Goal: Task Accomplishment & Management: Manage account settings

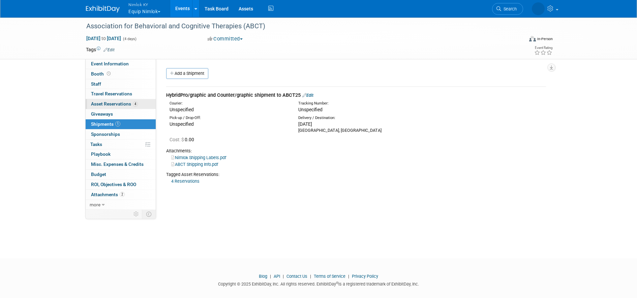
click at [102, 102] on span "Asset Reservations 4" at bounding box center [114, 103] width 47 height 5
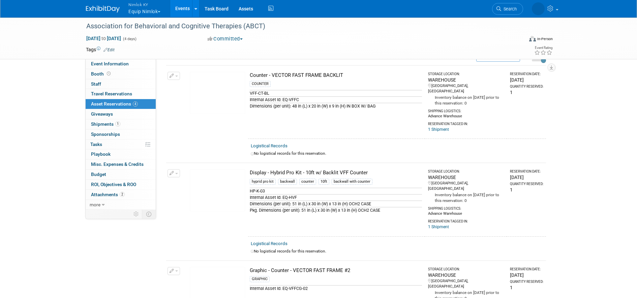
scroll to position [33, 0]
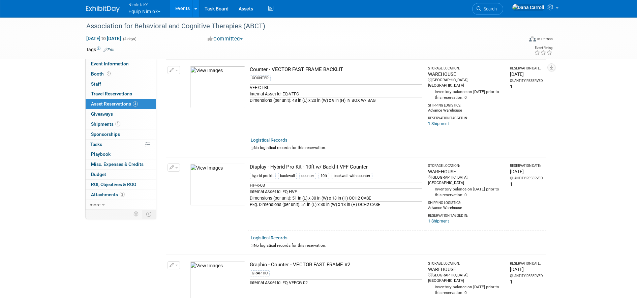
click at [178, 167] on span "button" at bounding box center [176, 167] width 3 height 1
click at [188, 175] on button "Change Reservation" at bounding box center [199, 178] width 57 height 9
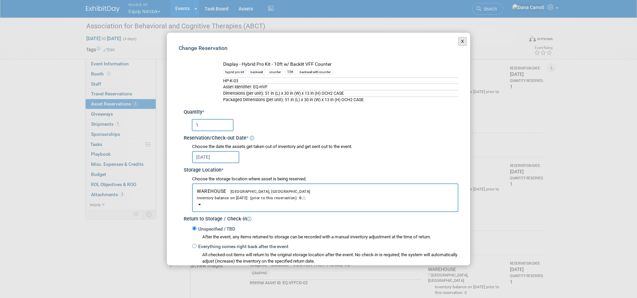
click at [459, 40] on button "X" at bounding box center [463, 41] width 8 height 9
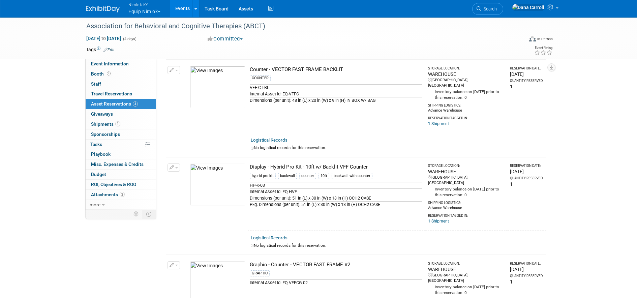
click at [178, 164] on button "button" at bounding box center [174, 168] width 12 height 8
click at [189, 197] on span "Cancel Reservation" at bounding box center [202, 199] width 43 height 5
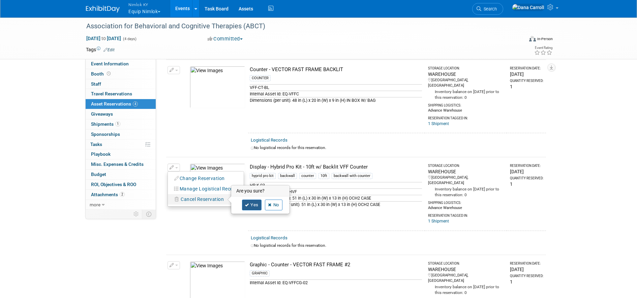
click at [244, 200] on link "Yes" at bounding box center [252, 205] width 20 height 11
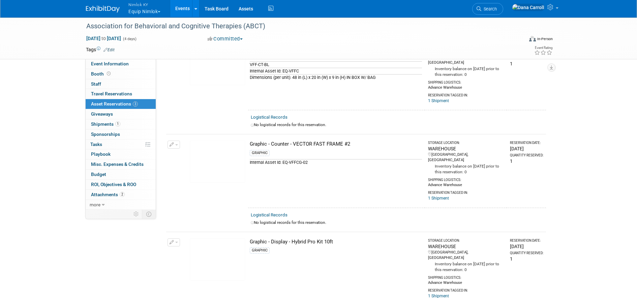
scroll to position [85, 0]
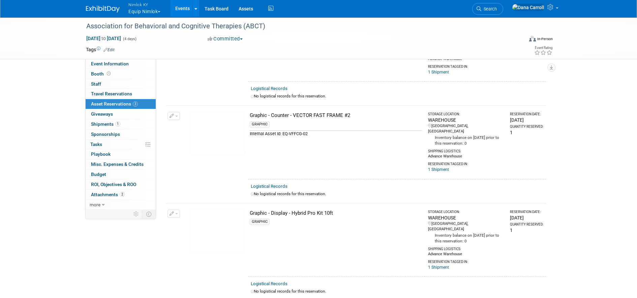
click at [176, 210] on button "button" at bounding box center [174, 214] width 12 height 8
click at [190, 243] on span "Cancel Reservation" at bounding box center [202, 245] width 43 height 5
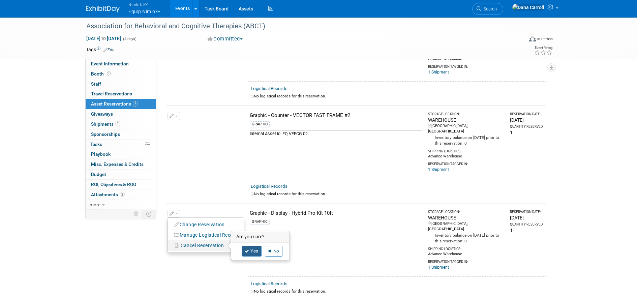
click at [254, 246] on link "Yes" at bounding box center [252, 251] width 20 height 11
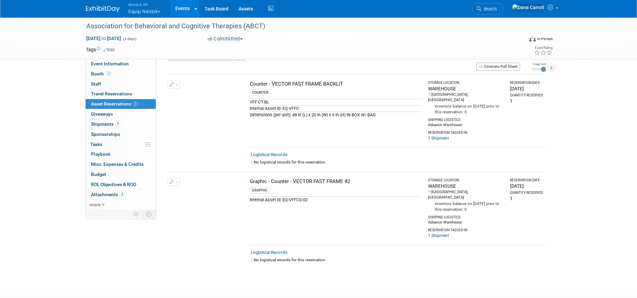
scroll to position [0, 0]
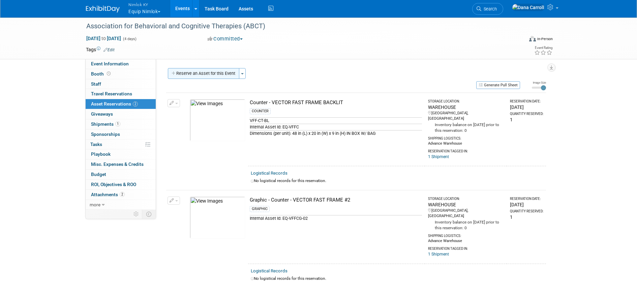
click at [195, 72] on button "Reserve an Asset for this Event" at bounding box center [203, 73] width 71 height 11
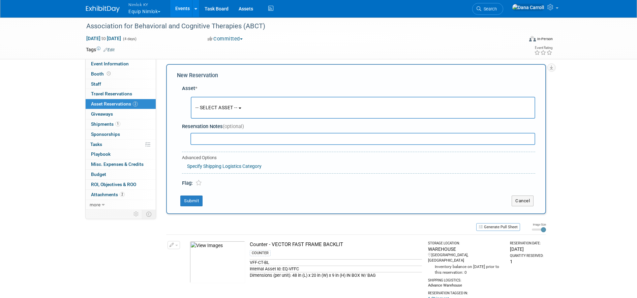
scroll to position [6, 0]
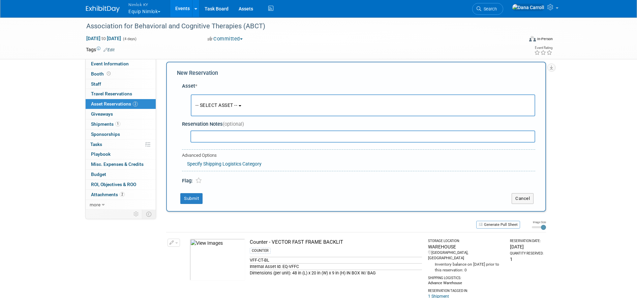
click at [241, 106] on b "button" at bounding box center [240, 105] width 3 height 1
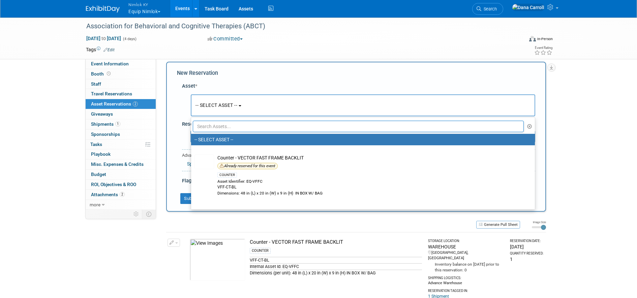
click at [170, 133] on div "New Reservation Asset * -- SELECT ASSET --" at bounding box center [356, 137] width 380 height 150
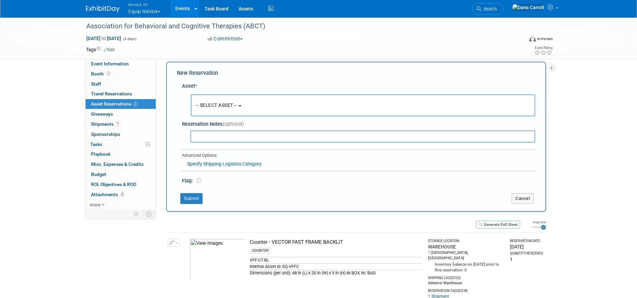
click at [241, 106] on b "button" at bounding box center [240, 105] width 3 height 1
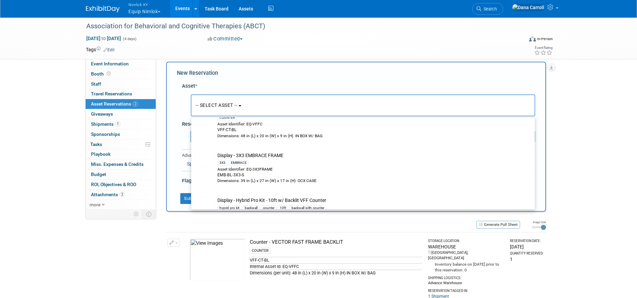
scroll to position [53, 0]
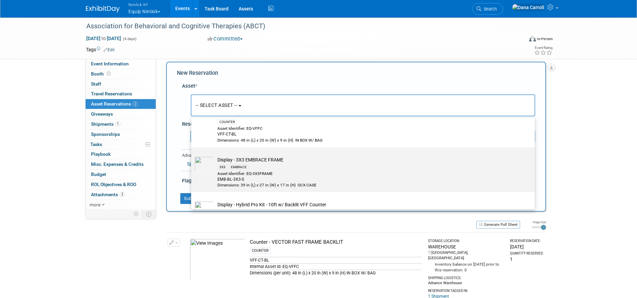
click at [261, 166] on div "3X3 EMBRACE" at bounding box center [370, 167] width 304 height 8
click at [192, 155] on input "Display - 3X3 EMBRACE FRAME 3X3 EMBRACE Asset Identifier: EQ-3X3FRAME EMB-BL-3X…" at bounding box center [190, 153] width 4 height 4
select select "10727787"
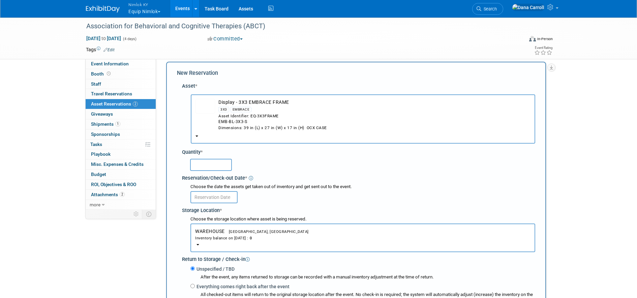
click at [217, 165] on input "text" at bounding box center [211, 165] width 42 height 12
type input "1"
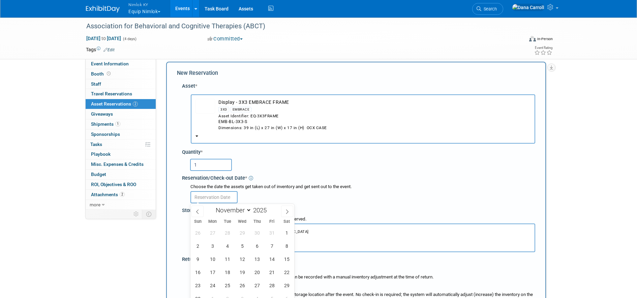
click at [214, 197] on input "text" at bounding box center [214, 197] width 47 height 12
click at [198, 209] on icon at bounding box center [197, 211] width 5 height 5
select select "9"
click at [213, 247] on span "6" at bounding box center [212, 245] width 13 height 13
type input "[DATE]"
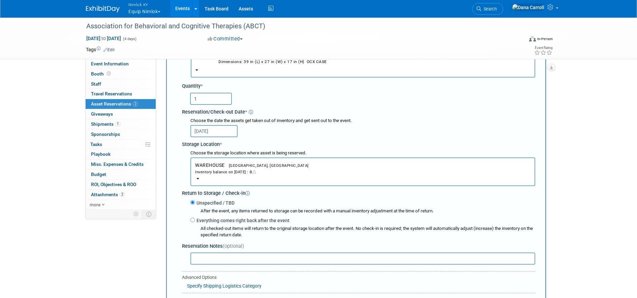
scroll to position [137, 0]
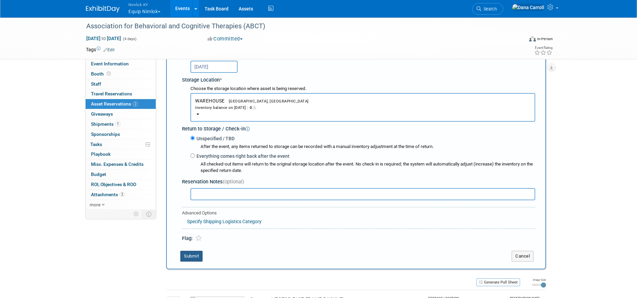
click at [194, 255] on button "Submit" at bounding box center [191, 256] width 22 height 11
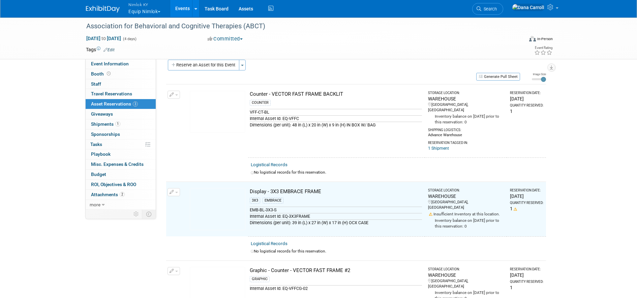
scroll to position [0, 0]
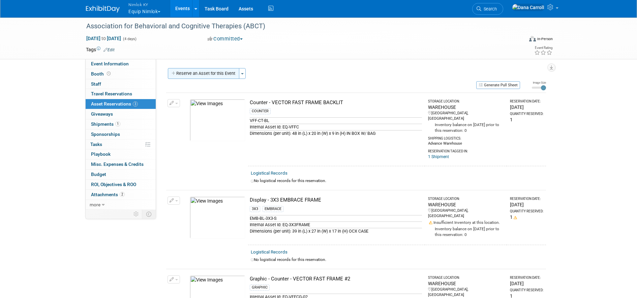
click at [232, 73] on button "Reserve an Asset for this Event" at bounding box center [203, 73] width 71 height 11
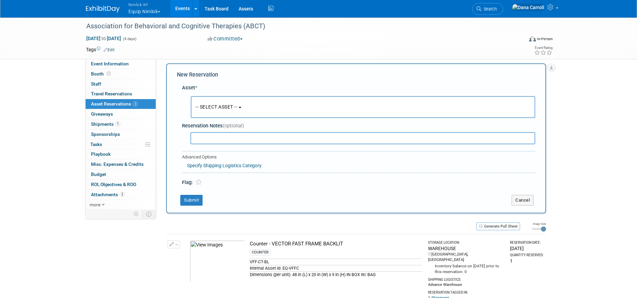
scroll to position [6, 0]
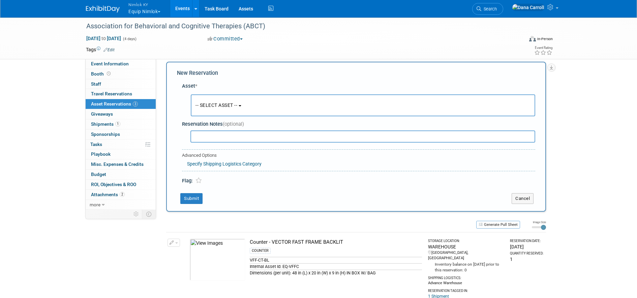
click at [242, 108] on button "-- SELECT ASSET --" at bounding box center [363, 105] width 345 height 22
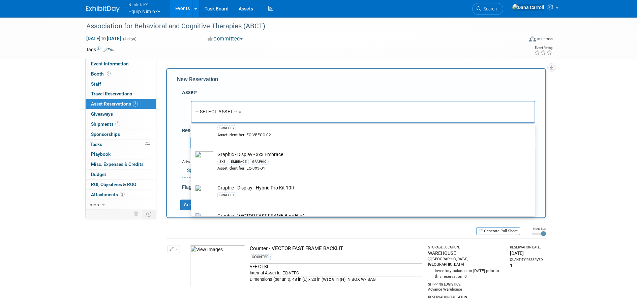
scroll to position [297, 0]
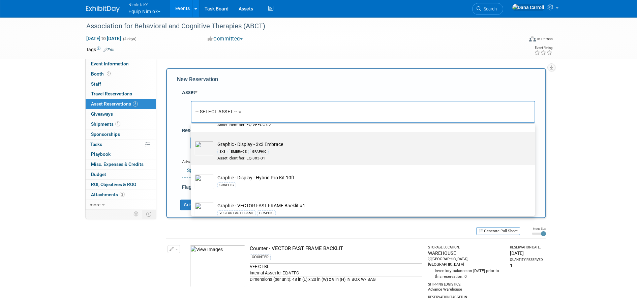
click at [293, 153] on div "3X3 EMBRACE GRAPHIC" at bounding box center [370, 152] width 304 height 8
click at [192, 140] on input "Graphic - Display - 3x3 Embrace 3X3 EMBRACE GRAPHIC Asset Identifier: EQ-3X3-01" at bounding box center [190, 138] width 4 height 4
select select "10728551"
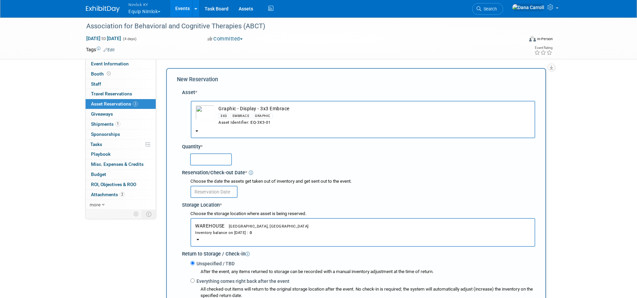
click at [209, 154] on input "text" at bounding box center [211, 159] width 42 height 12
type input "1"
click at [213, 192] on input "text" at bounding box center [214, 192] width 47 height 12
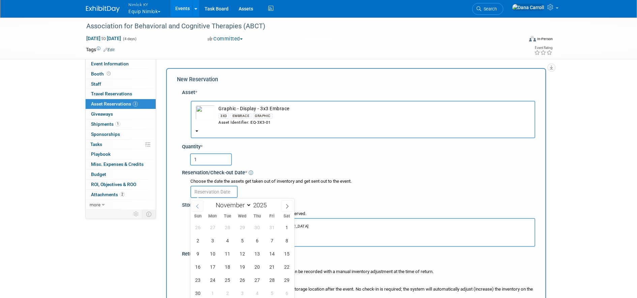
click at [200, 207] on span at bounding box center [198, 205] width 12 height 11
select select "9"
click at [207, 240] on span "6" at bounding box center [212, 240] width 13 height 13
type input "[DATE]"
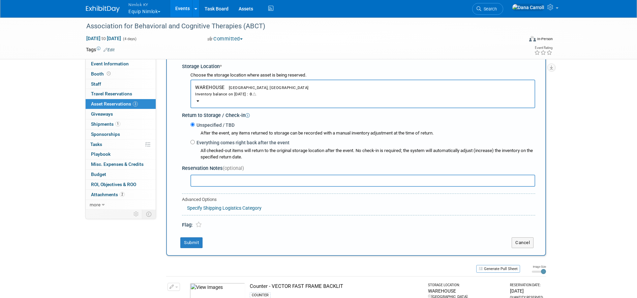
scroll to position [140, 0]
click at [193, 243] on button "Submit" at bounding box center [191, 241] width 22 height 11
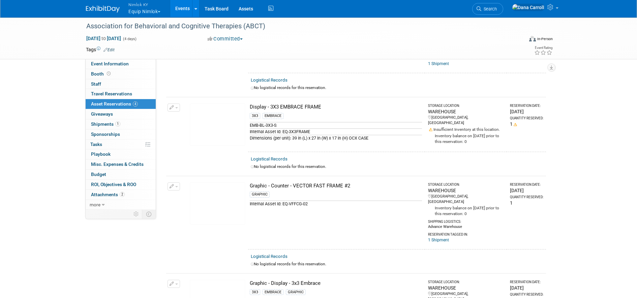
scroll to position [92, 0]
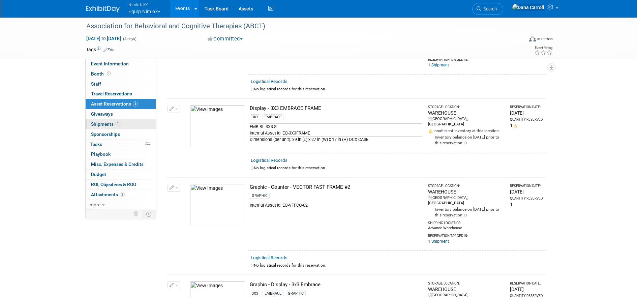
click at [95, 121] on span "Shipments 1" at bounding box center [105, 123] width 29 height 5
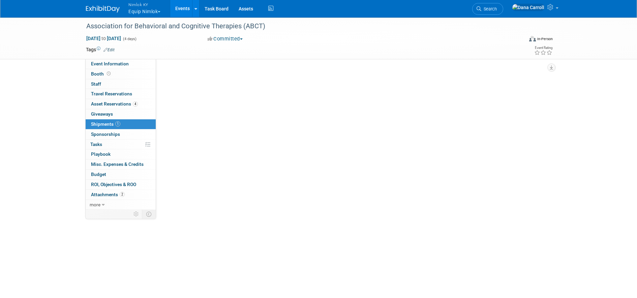
scroll to position [0, 0]
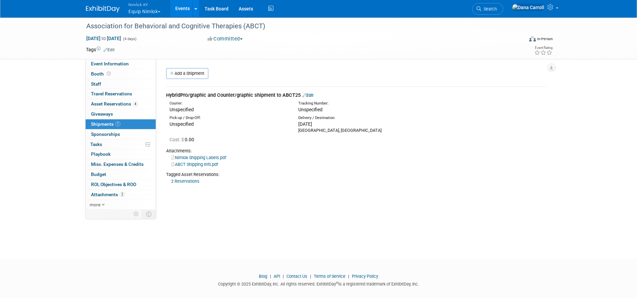
click at [187, 179] on link "2 Reservations" at bounding box center [185, 181] width 28 height 5
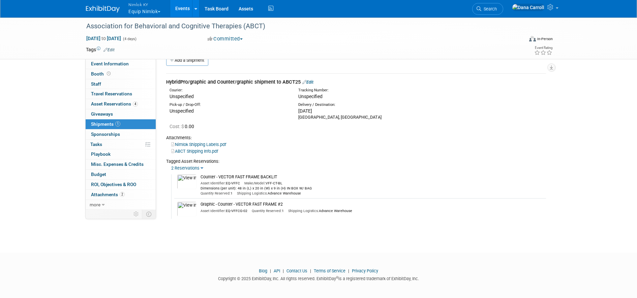
scroll to position [13, 0]
click at [119, 104] on span "Asset Reservations 4" at bounding box center [114, 103] width 47 height 5
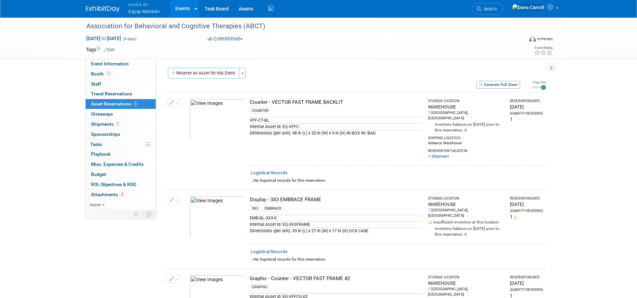
scroll to position [137, 0]
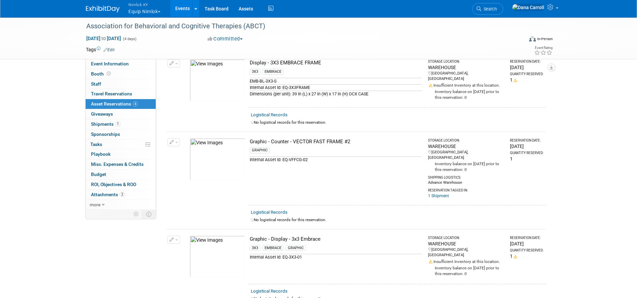
click at [172, 140] on icon "button" at bounding box center [172, 142] width 5 height 4
click at [212, 149] on button "Change Reservation" at bounding box center [199, 153] width 57 height 9
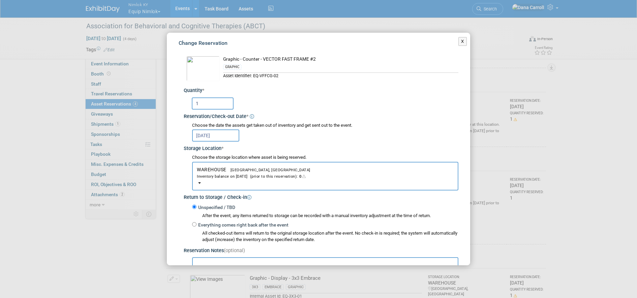
scroll to position [0, 0]
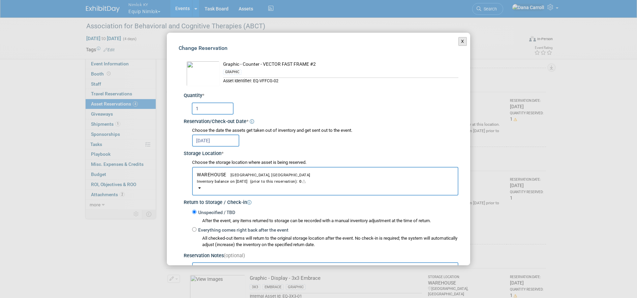
click at [459, 42] on button "X" at bounding box center [463, 41] width 8 height 9
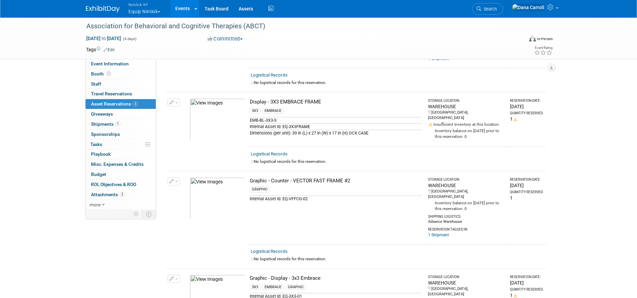
click at [267, 151] on link "Logistical Records" at bounding box center [269, 153] width 37 height 5
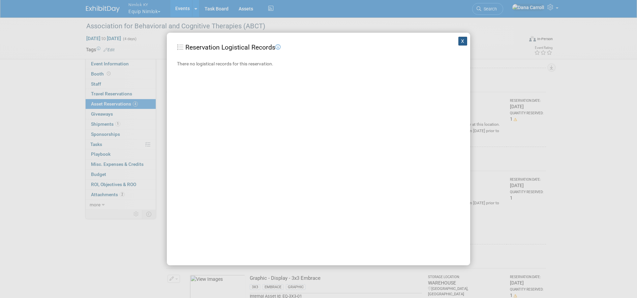
click at [459, 40] on button "X" at bounding box center [463, 41] width 9 height 9
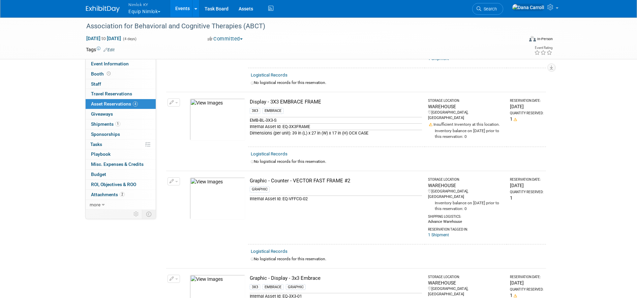
click at [175, 98] on button "button" at bounding box center [174, 102] width 12 height 8
click at [191, 109] on button "Change Reservation" at bounding box center [199, 113] width 57 height 9
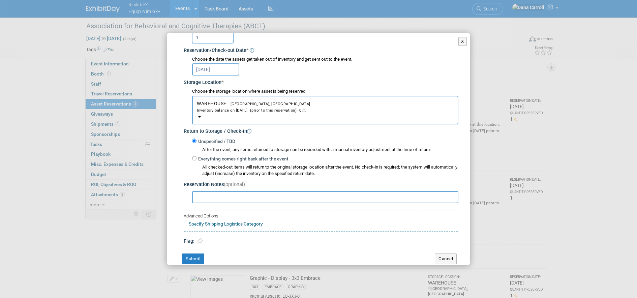
scroll to position [92, 0]
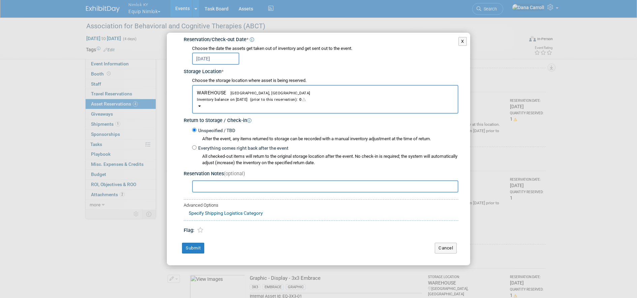
click at [242, 189] on input "text" at bounding box center [325, 186] width 266 height 12
click at [226, 212] on link "Specify Shipping Logistics Category" at bounding box center [226, 212] width 74 height 5
click at [280, 223] on select "N/A Advance Warehouse Direct Shipment Other" at bounding box center [236, 224] width 94 height 11
select select "2"
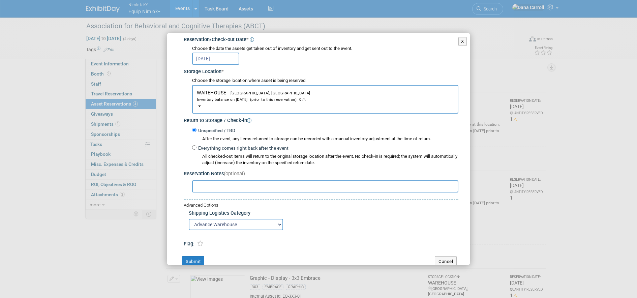
click at [189, 219] on select "N/A Advance Warehouse Direct Shipment Other" at bounding box center [236, 224] width 94 height 11
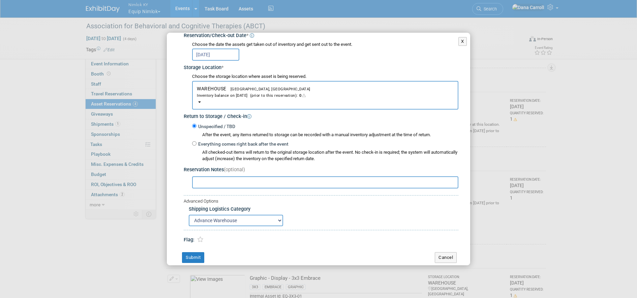
scroll to position [105, 0]
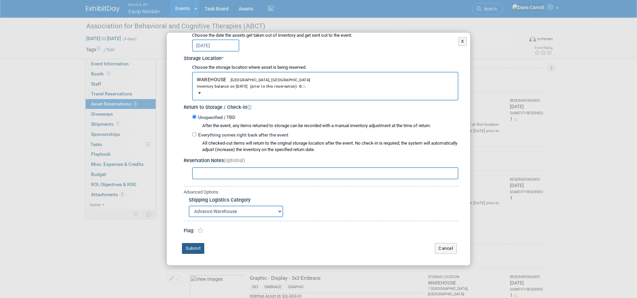
click at [189, 248] on button "Submit" at bounding box center [193, 248] width 22 height 11
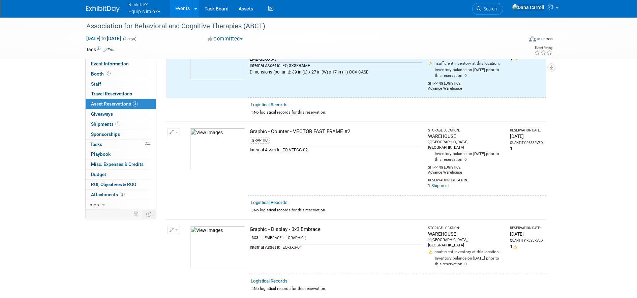
scroll to position [161, 0]
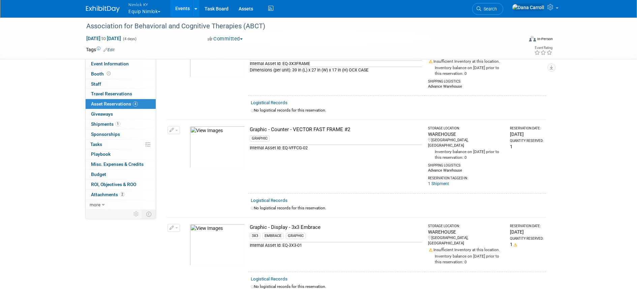
click at [170, 226] on icon "button" at bounding box center [172, 228] width 5 height 4
click at [198, 234] on button "Change Reservation" at bounding box center [199, 238] width 57 height 9
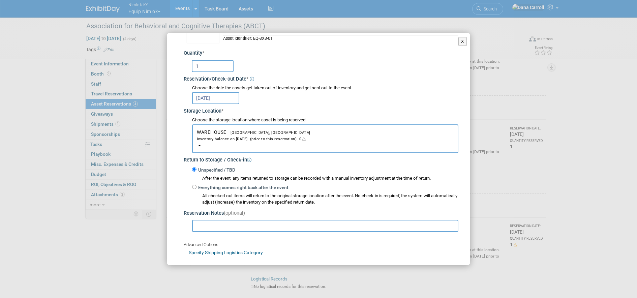
scroll to position [82, 0]
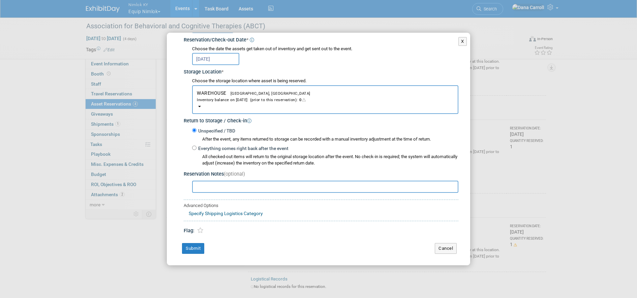
click at [218, 186] on input "text" at bounding box center [325, 187] width 266 height 12
click at [213, 214] on link "Specify Shipping Logistics Category" at bounding box center [226, 213] width 74 height 5
click at [219, 225] on select "N/A Advance Warehouse Direct Shipment Other" at bounding box center [236, 224] width 94 height 11
select select "2"
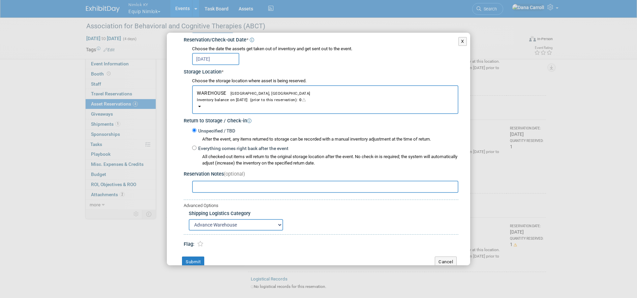
click at [189, 219] on select "N/A Advance Warehouse Direct Shipment Other" at bounding box center [236, 224] width 94 height 11
click at [192, 261] on button "Submit" at bounding box center [193, 262] width 22 height 11
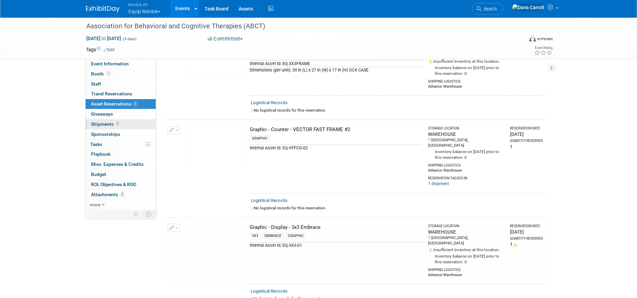
click at [103, 121] on span "Shipments 1" at bounding box center [105, 123] width 29 height 5
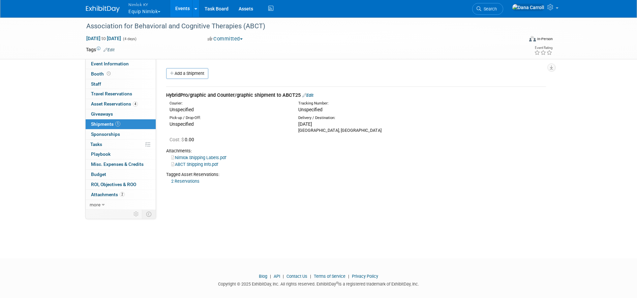
click at [309, 94] on link "Edit" at bounding box center [308, 95] width 11 height 5
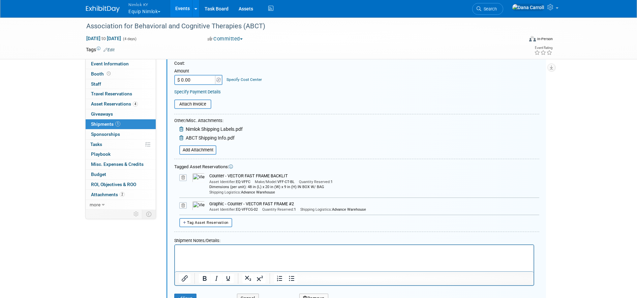
scroll to position [216, 0]
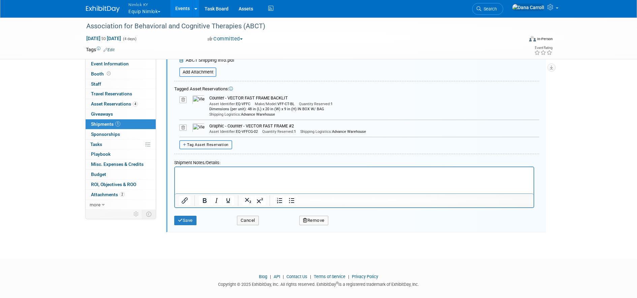
click at [201, 144] on span "Tag Asset Reservation" at bounding box center [207, 145] width 41 height 4
select select
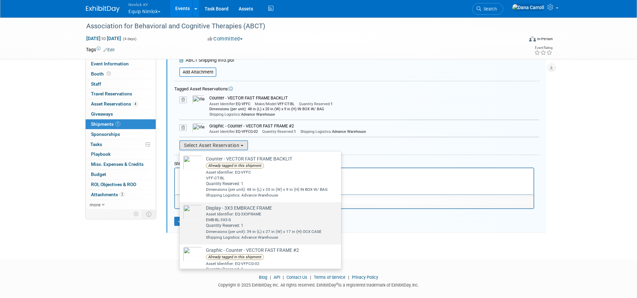
click at [247, 214] on div "Asset Identifier: EQ-3X3FRAME" at bounding box center [264, 214] width 116 height 6
click at [181, 210] on input "Display - 3X3 EMBRACE FRAME Already tagged in this shipment Asset Identifier: E…" at bounding box center [178, 208] width 4 height 4
select select "2_11587454"
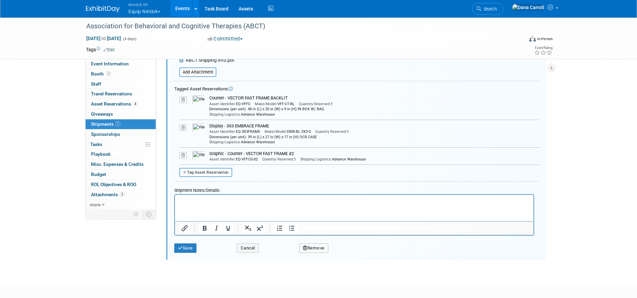
click at [216, 171] on span "Tag Asset Reservation" at bounding box center [207, 172] width 41 height 4
select select
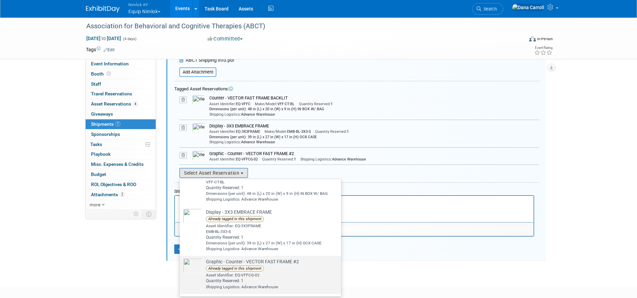
scroll to position [53, 0]
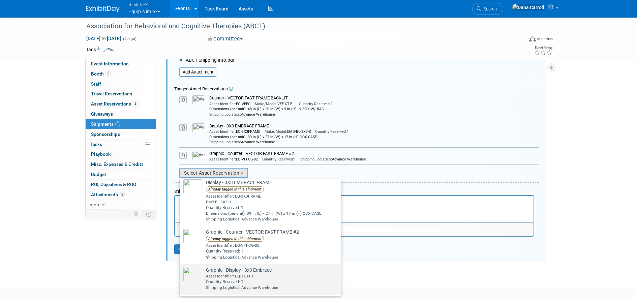
click at [252, 268] on td "Graphic - Display - 3x3 Embrace Already tagged in this shipment Asset Identifie…" at bounding box center [241, 279] width 76 height 24
click at [181, 268] on input "Graphic - Display - 3x3 Embrace Already tagged in this shipment Asset Identifie…" at bounding box center [178, 270] width 4 height 4
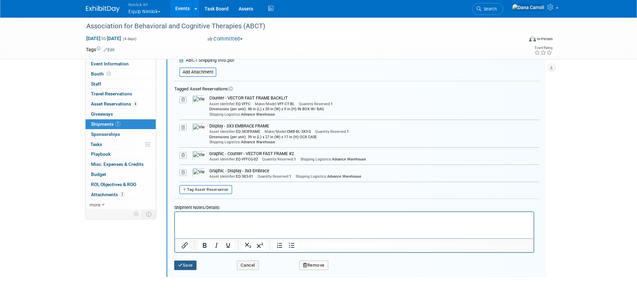
click at [182, 267] on icon "submit" at bounding box center [180, 265] width 5 height 4
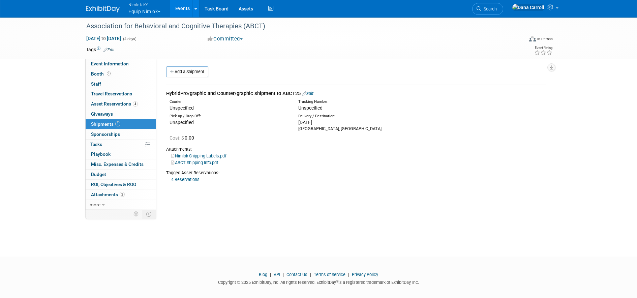
scroll to position [0, 0]
